Goal: Transaction & Acquisition: Purchase product/service

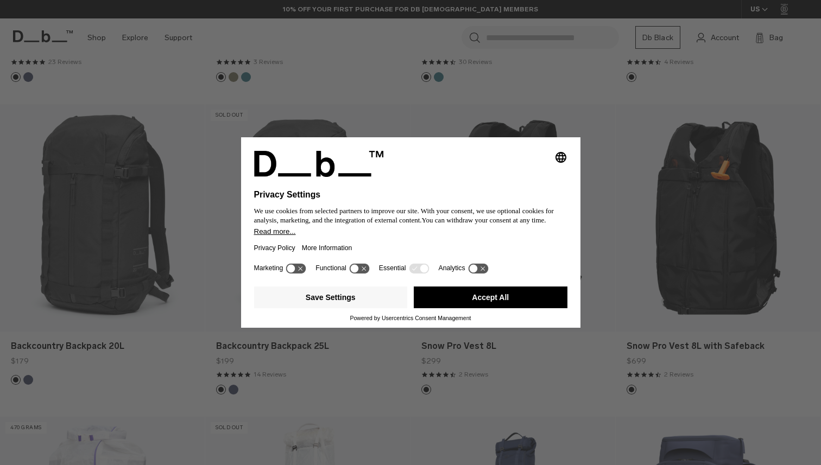
click at [614, 147] on div "Selecting an option will immediately change the language Privacy Settings We us…" at bounding box center [410, 232] width 821 height 465
click at [471, 291] on div "Save Settings Accept All" at bounding box center [410, 298] width 313 height 33
click at [457, 306] on button "Accept All" at bounding box center [491, 298] width 154 height 22
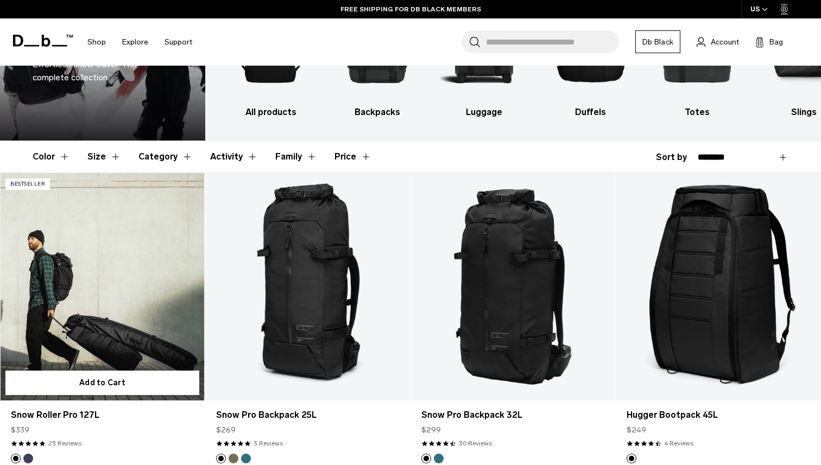
scroll to position [106, 0]
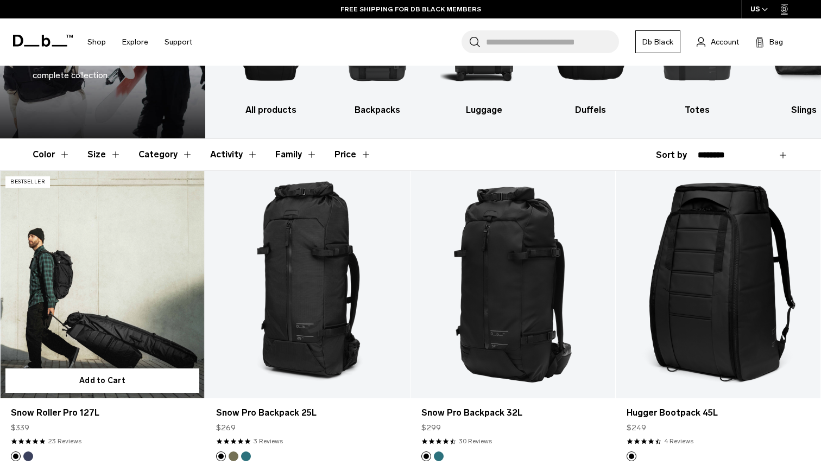
click at [108, 273] on link "Snow Roller Pro 127L" at bounding box center [102, 285] width 205 height 228
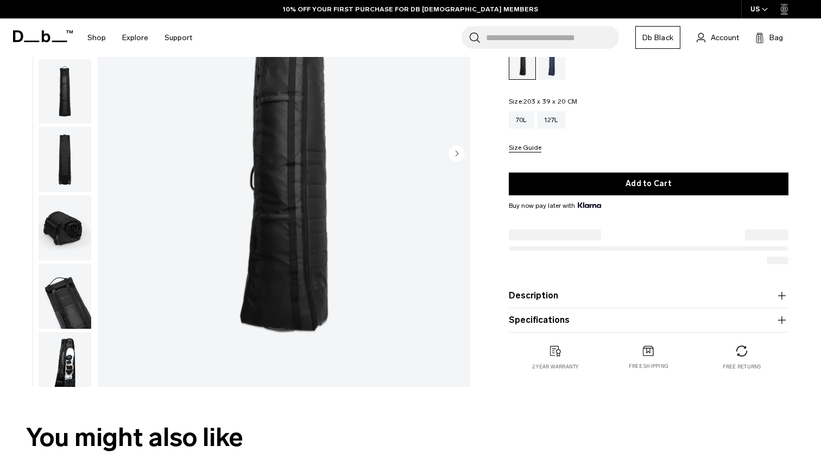
scroll to position [230, 0]
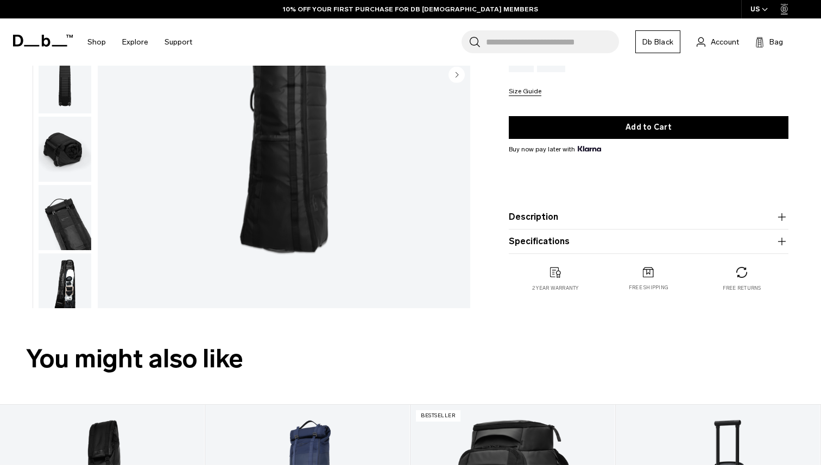
click at [564, 242] on button "Specifications" at bounding box center [649, 241] width 280 height 13
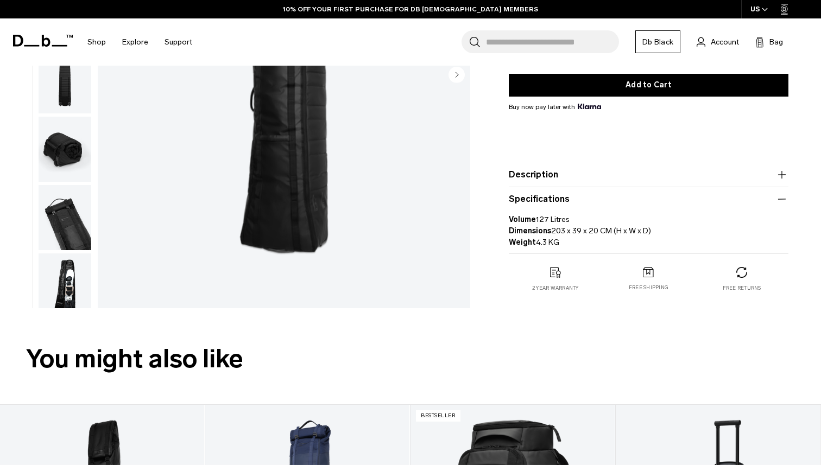
drag, startPoint x: 535, startPoint y: 244, endPoint x: 546, endPoint y: 244, distance: 10.9
click at [537, 244] on p "Volume 127 Litres Dimensions 203 x 39 x 20 CM (H x W x D) Weight 4.3 KG" at bounding box center [649, 227] width 280 height 42
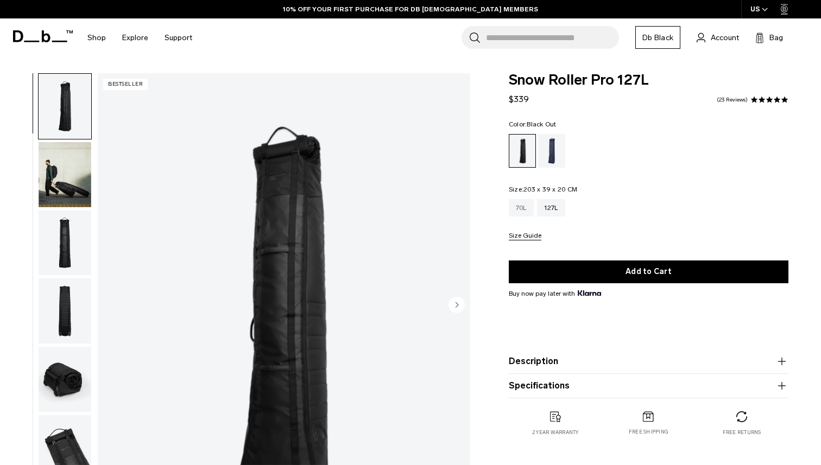
click at [527, 200] on div "70L" at bounding box center [521, 207] width 25 height 17
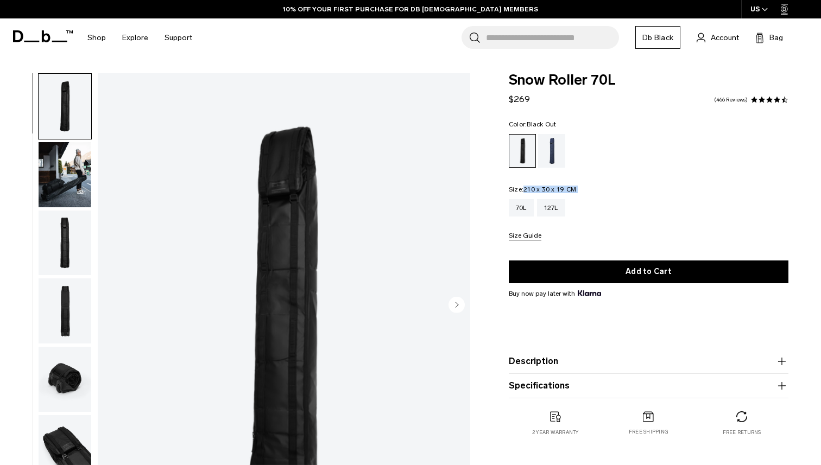
click at [594, 194] on fieldset "Size: 210 x 30 x 19 CM Out of stock 70L 127L Size Guide" at bounding box center [649, 213] width 280 height 54
copy fieldset "210 x 30 x 19 CM Out of stock 70L 127L"
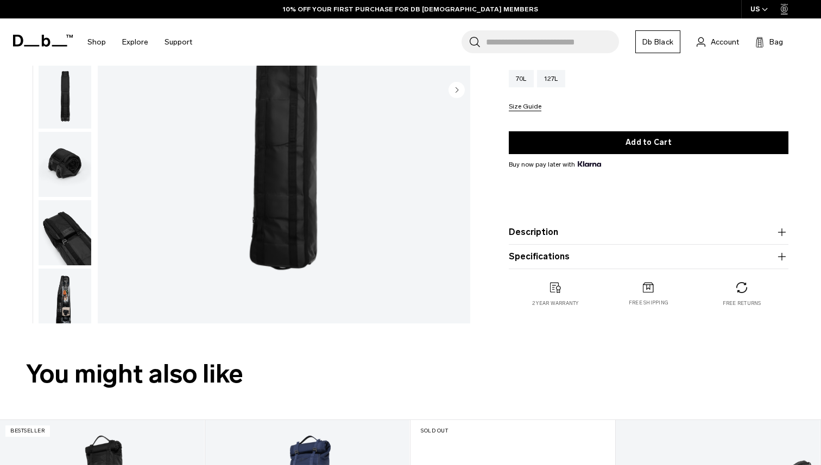
click at [532, 241] on product-accordion "Description Welcome to winter’s answer to the weekend escape bag. Designed to c…" at bounding box center [649, 232] width 280 height 24
click at [535, 235] on button "Description" at bounding box center [649, 232] width 280 height 13
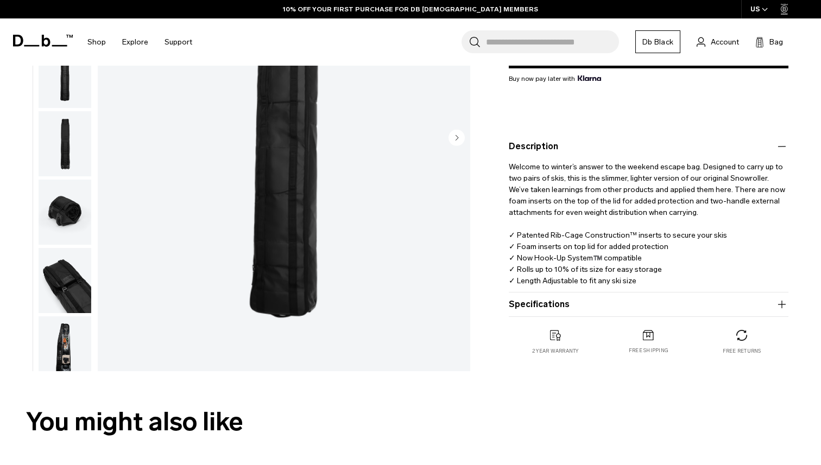
click at [528, 301] on button "Specifications" at bounding box center [649, 304] width 280 height 13
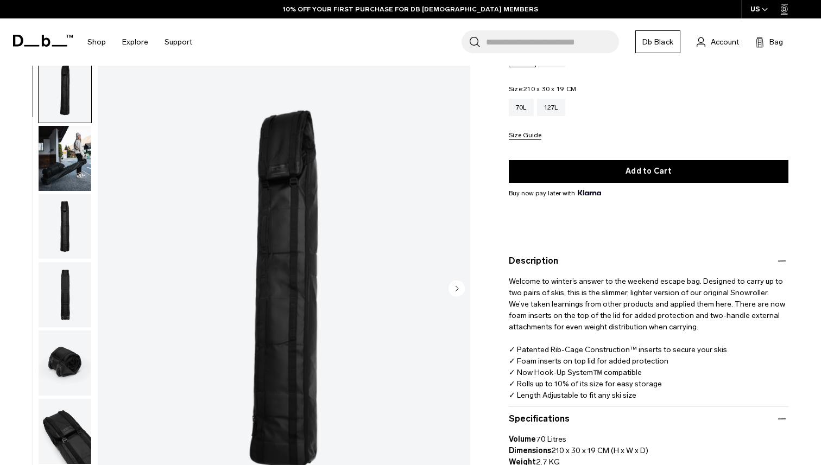
scroll to position [0, 0]
